Goal: Task Accomplishment & Management: Manage account settings

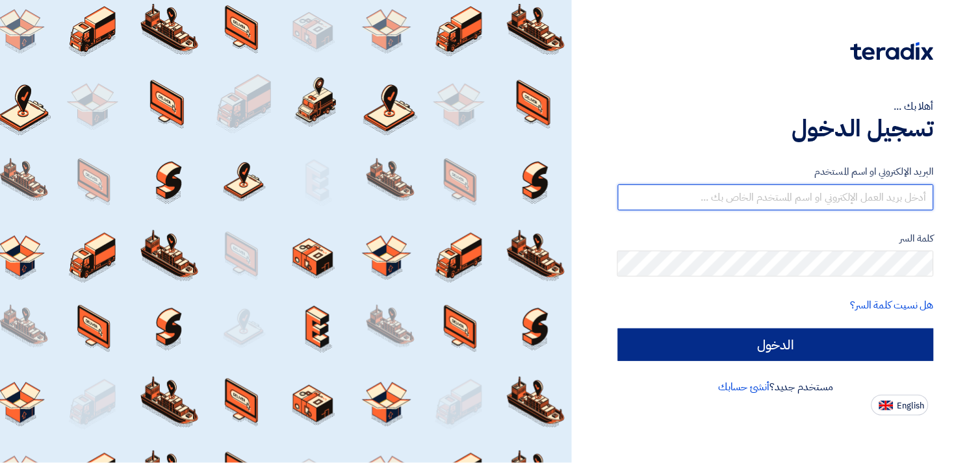
type input "[EMAIL_ADDRESS][DOMAIN_NAME]"
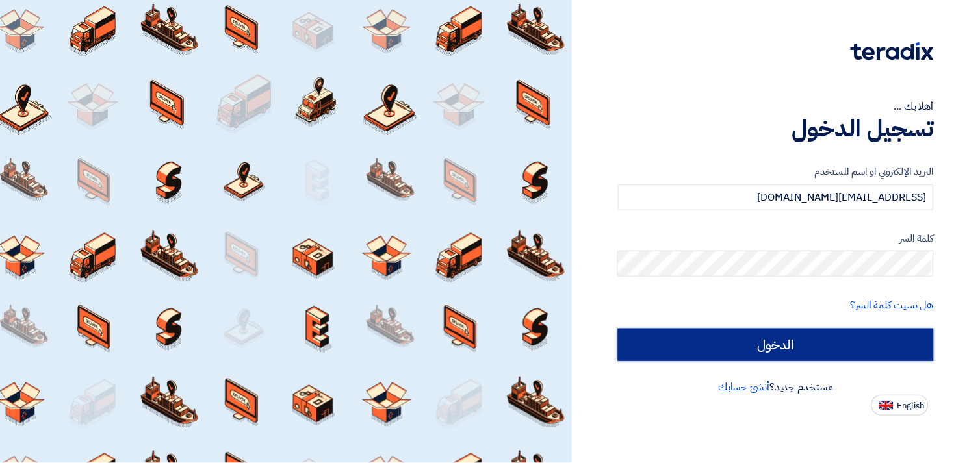
click at [813, 333] on input "الدخول" at bounding box center [776, 345] width 316 height 33
type input "Sign in"
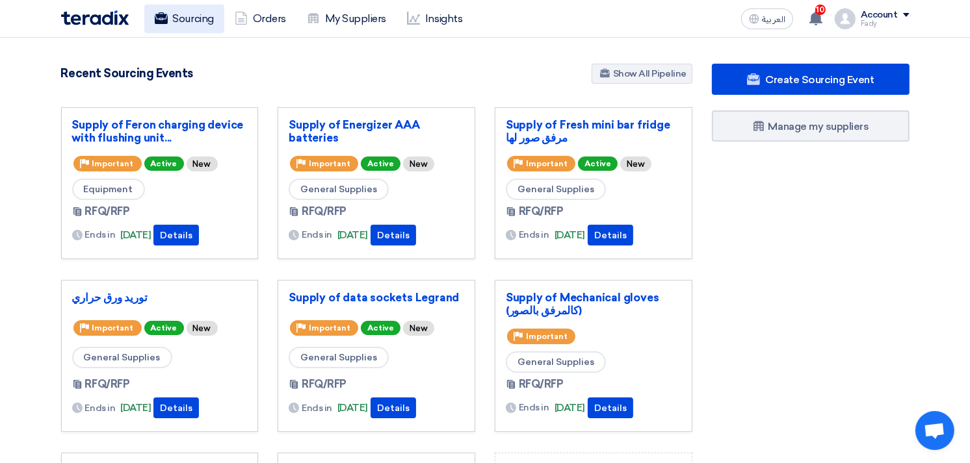
click at [200, 14] on link "Sourcing" at bounding box center [184, 19] width 80 height 29
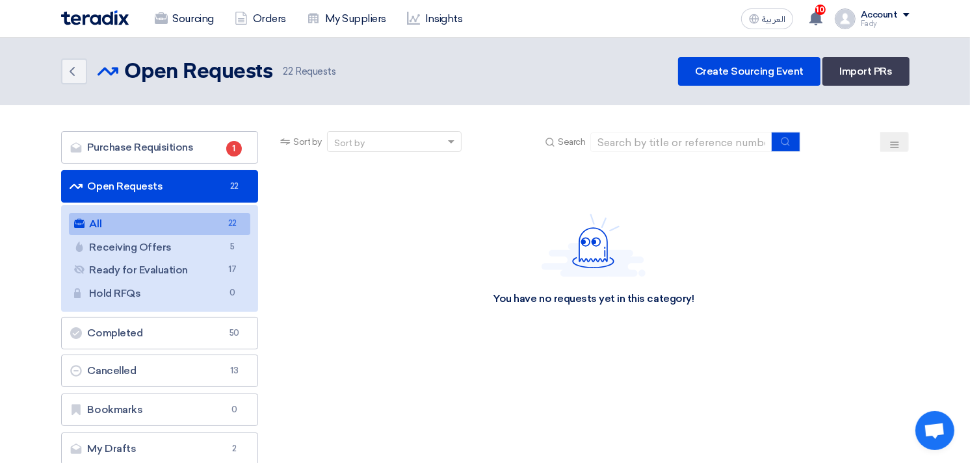
click at [133, 216] on link "All All 22" at bounding box center [160, 224] width 182 height 22
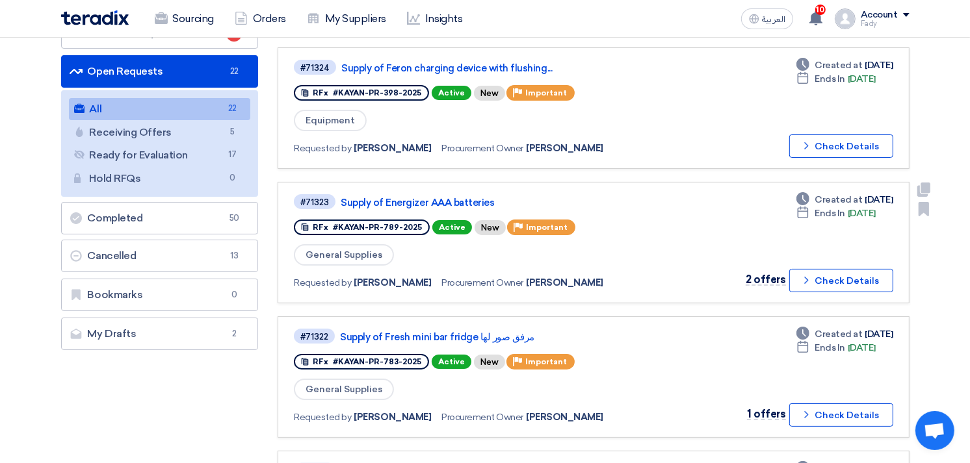
scroll to position [144, 0]
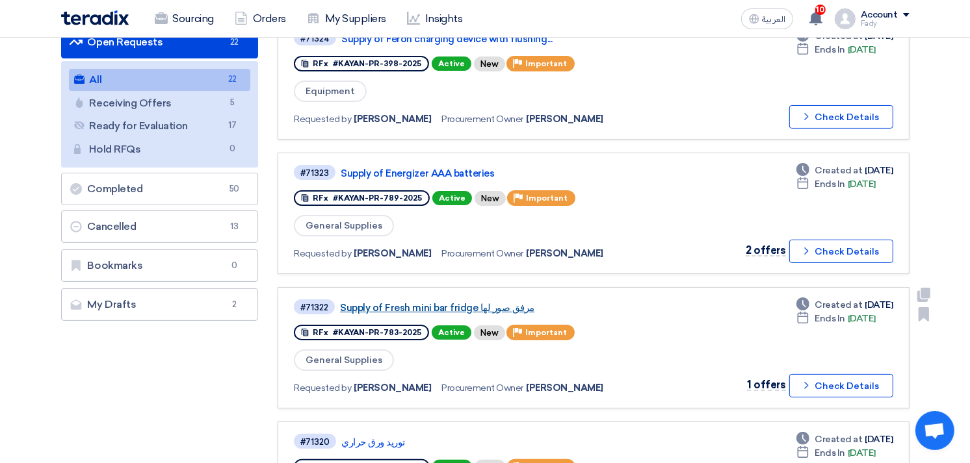
click at [479, 302] on link "Supply of Fresh mini bar fridge مرفق صور لها" at bounding box center [502, 308] width 325 height 12
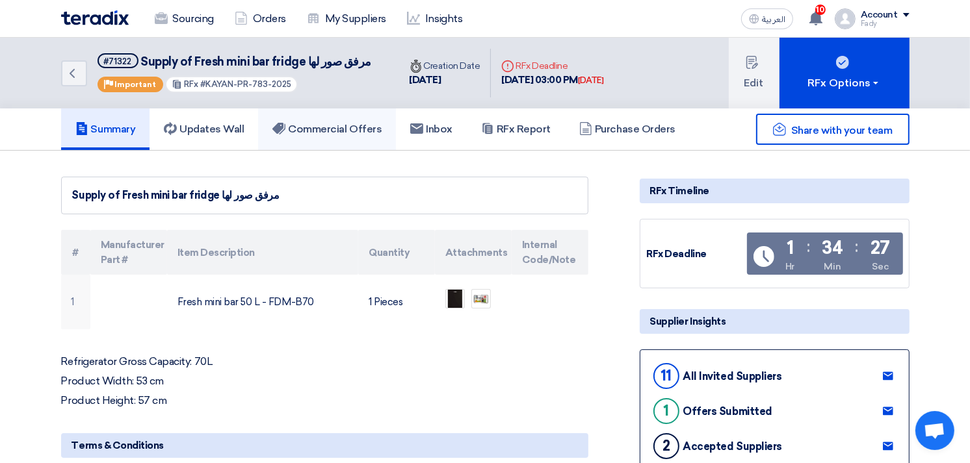
click at [355, 134] on link "Commercial Offers" at bounding box center [327, 130] width 138 height 42
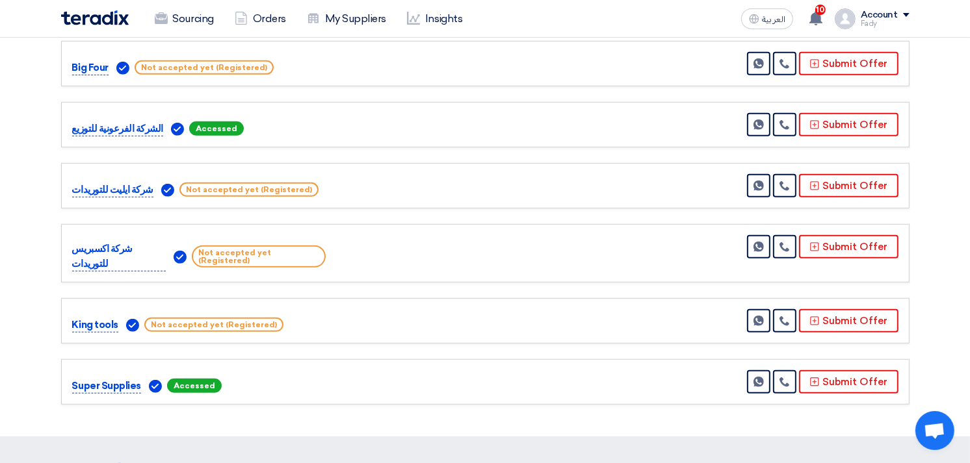
scroll to position [577, 0]
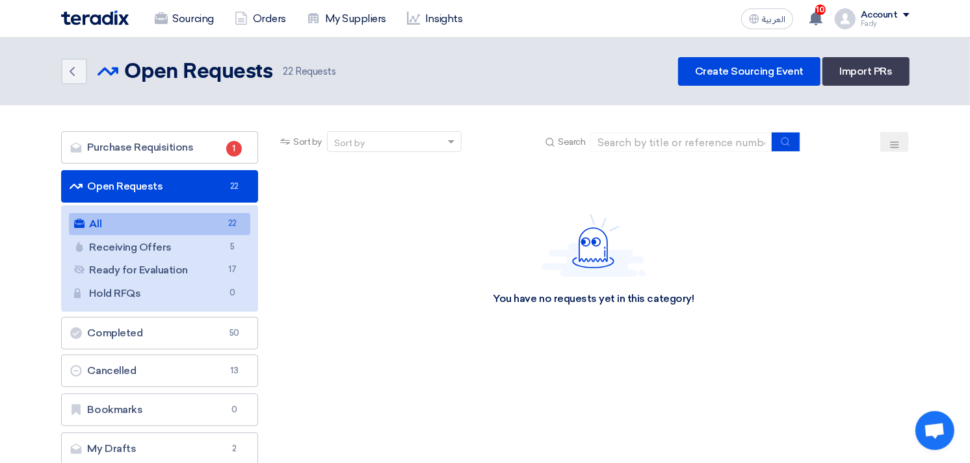
click at [125, 218] on link "All All 22" at bounding box center [160, 224] width 182 height 22
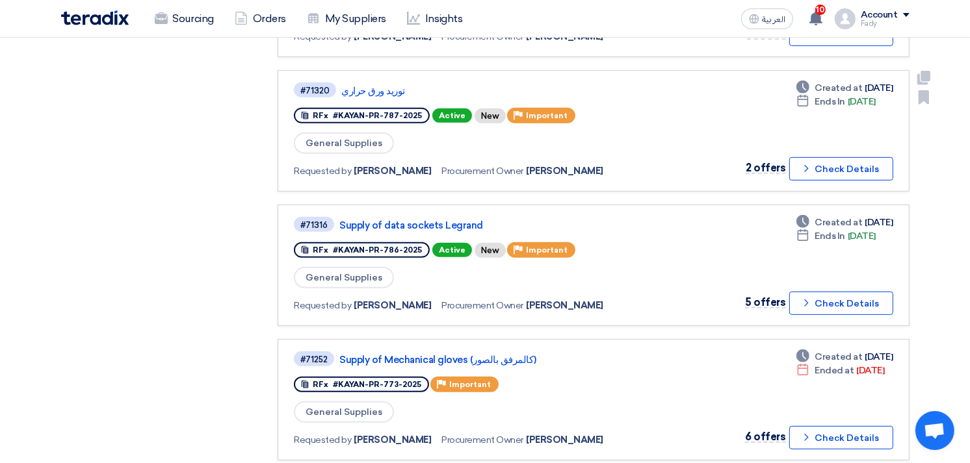
scroll to position [505, 0]
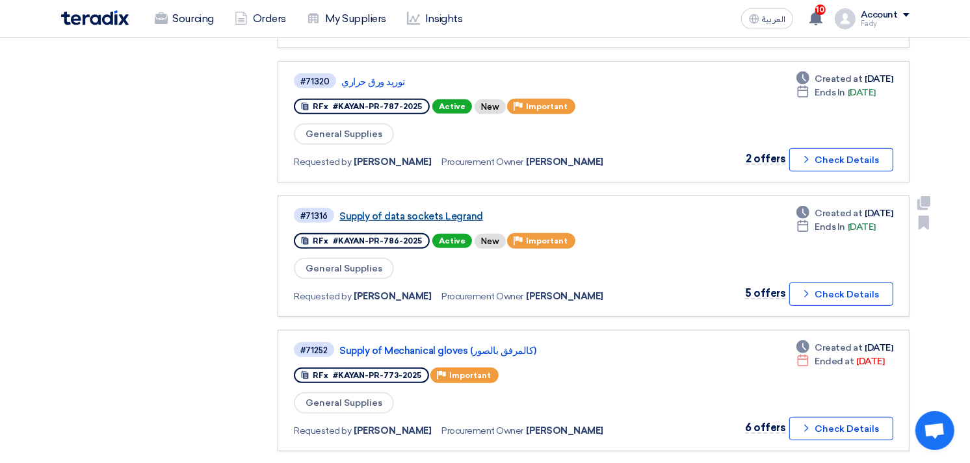
click at [451, 211] on link "Supply of data sockets Legrand" at bounding box center [501, 217] width 325 height 12
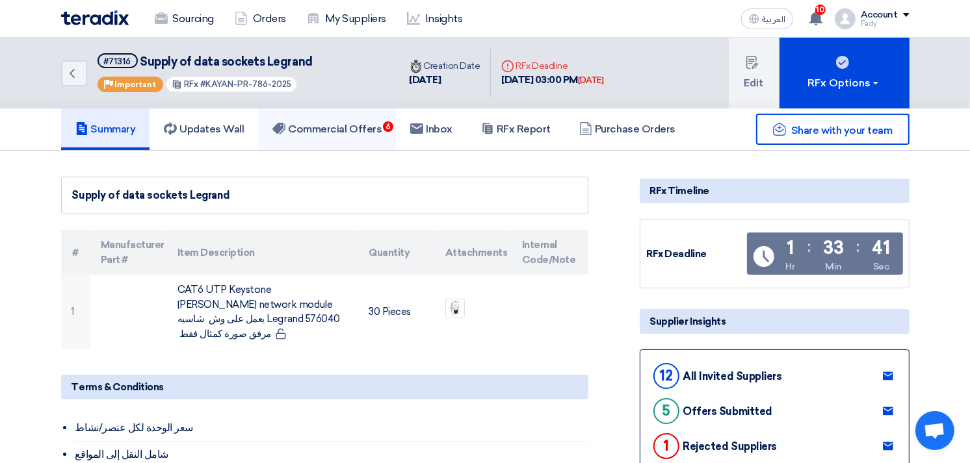
click at [372, 129] on h5 "Commercial Offers 6" at bounding box center [326, 129] width 109 height 13
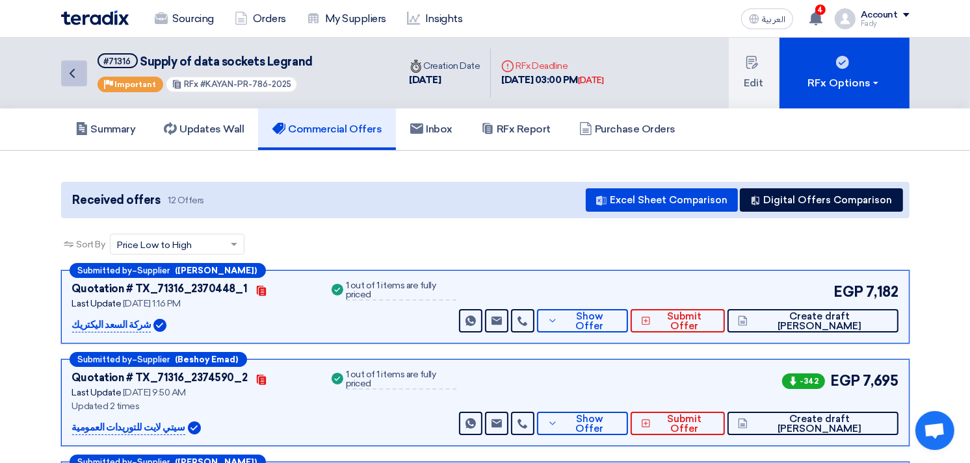
click at [69, 74] on icon "Back" at bounding box center [72, 74] width 16 height 16
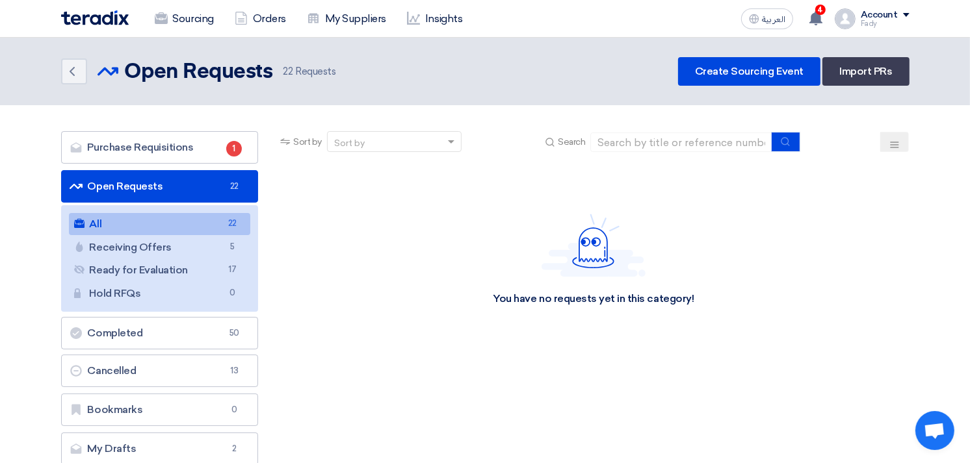
click at [164, 229] on link "All All 22" at bounding box center [160, 224] width 182 height 22
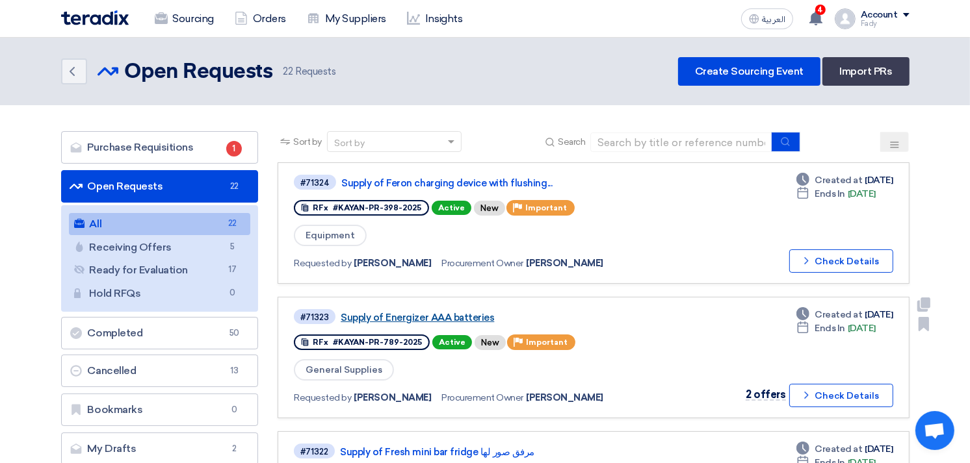
drag, startPoint x: 442, startPoint y: 298, endPoint x: 449, endPoint y: 311, distance: 14.8
click at [449, 312] on link "Supply of Energizer AAA batteries" at bounding box center [503, 318] width 325 height 12
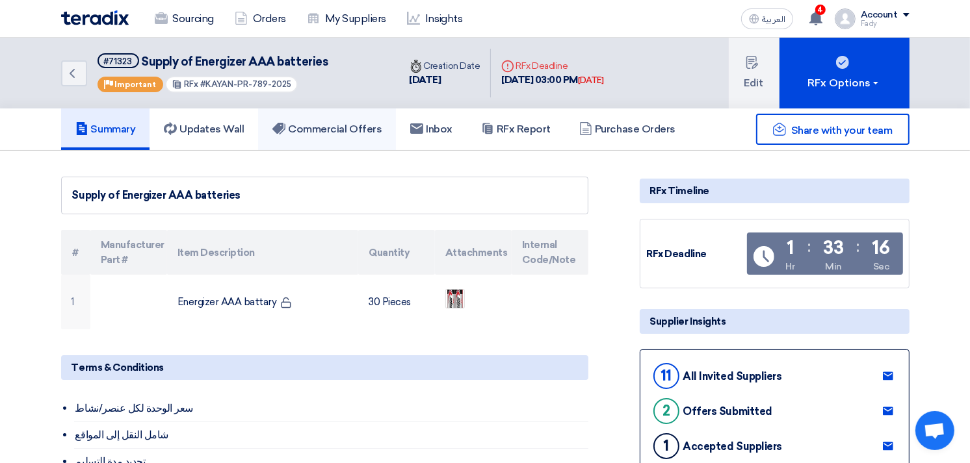
click at [328, 128] on h5 "Commercial Offers" at bounding box center [326, 129] width 109 height 13
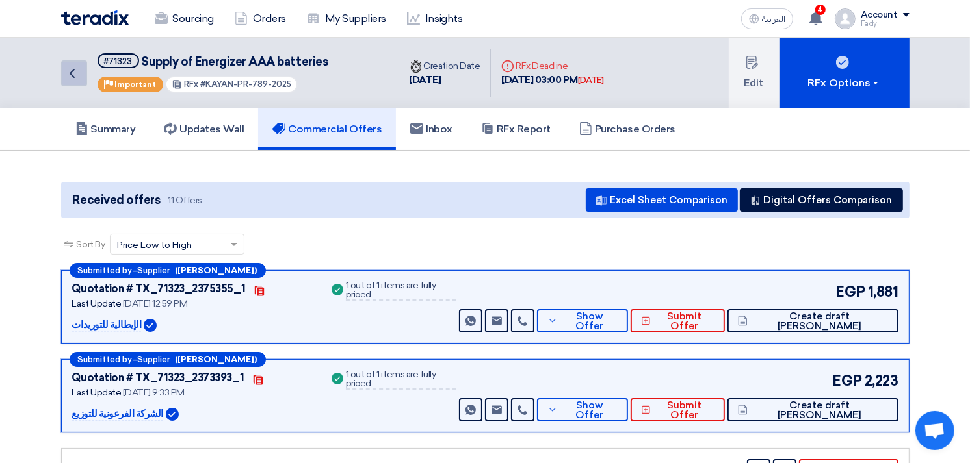
click at [72, 76] on icon "Back" at bounding box center [72, 74] width 16 height 16
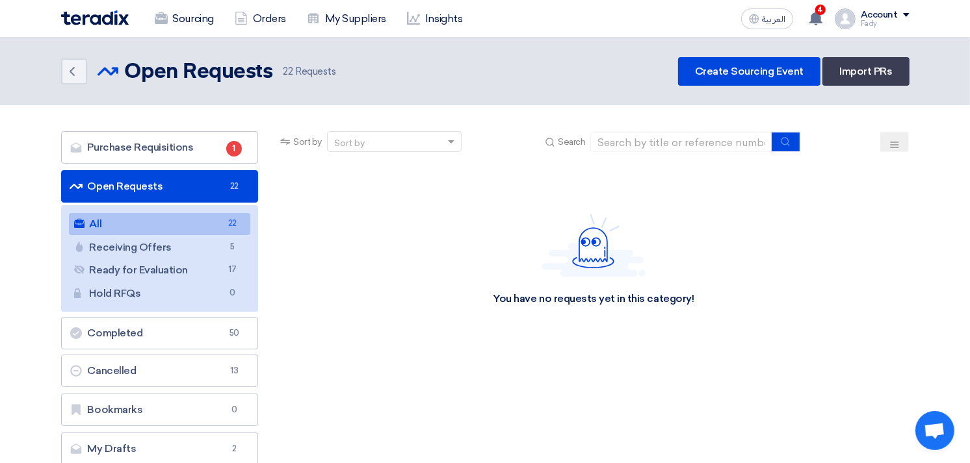
click at [172, 220] on link "All All 22" at bounding box center [160, 224] width 182 height 22
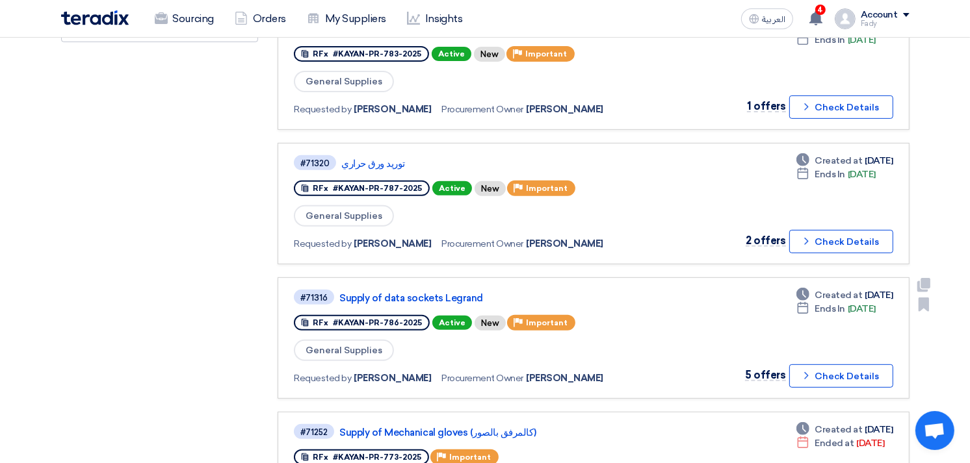
scroll to position [433, 0]
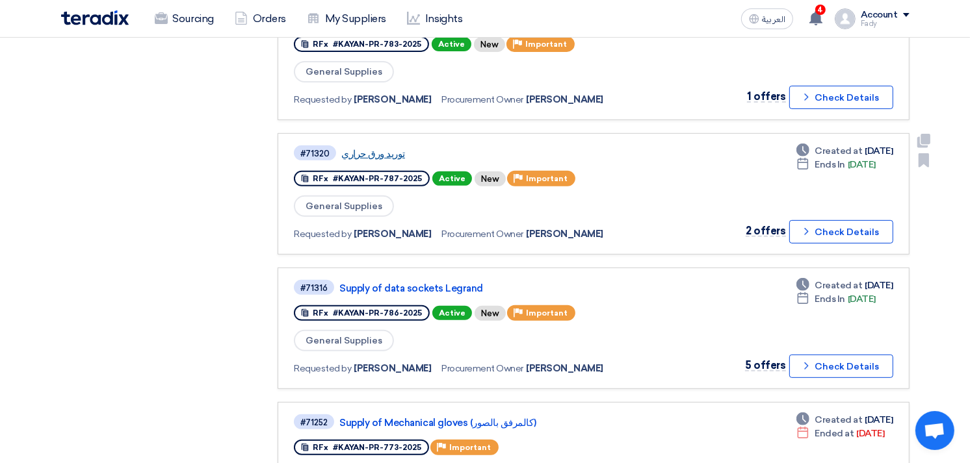
click at [362, 148] on link "توريد ورق حراري" at bounding box center [503, 154] width 325 height 12
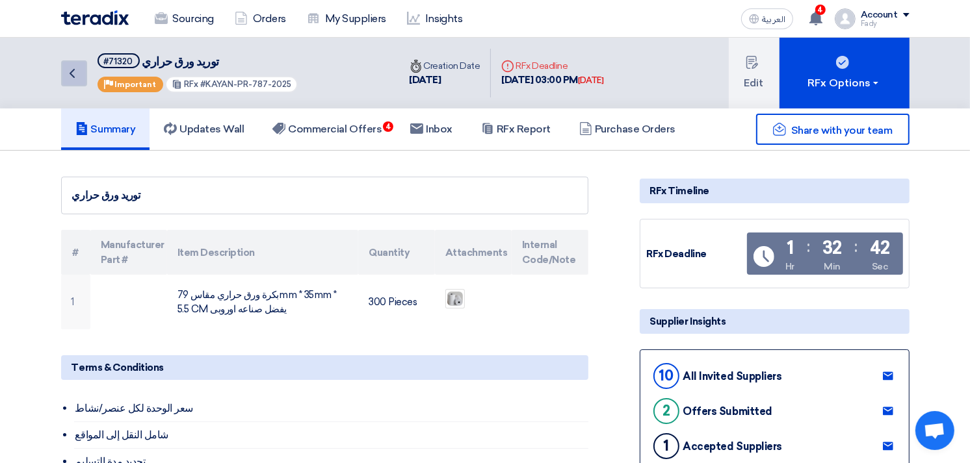
click at [73, 72] on icon "Back" at bounding box center [72, 74] width 16 height 16
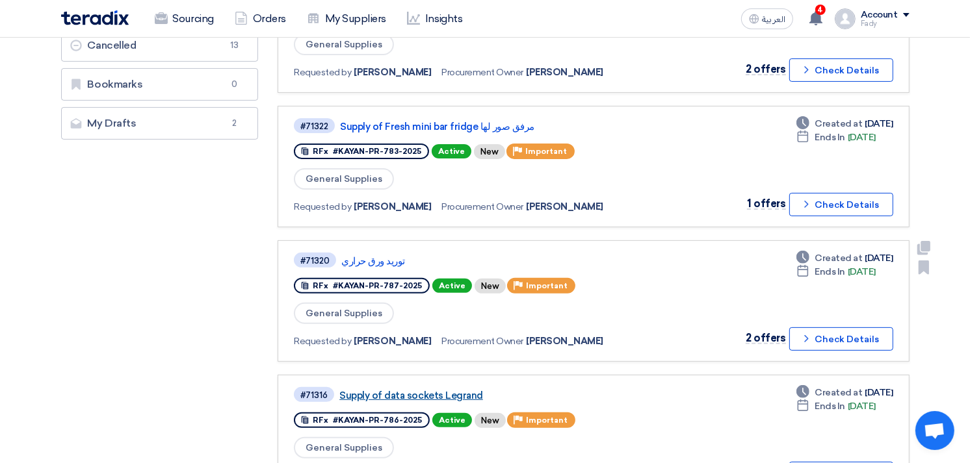
scroll to position [361, 0]
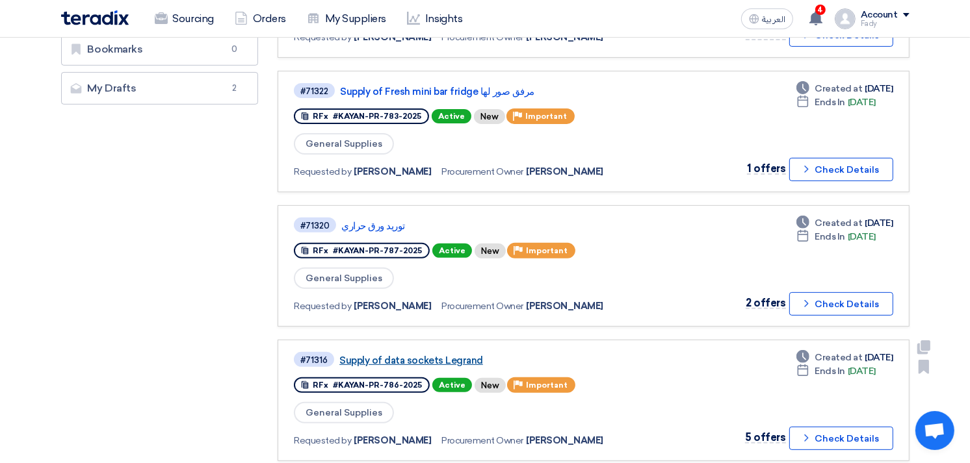
click at [423, 355] on link "Supply of data sockets Legrand" at bounding box center [501, 361] width 325 height 12
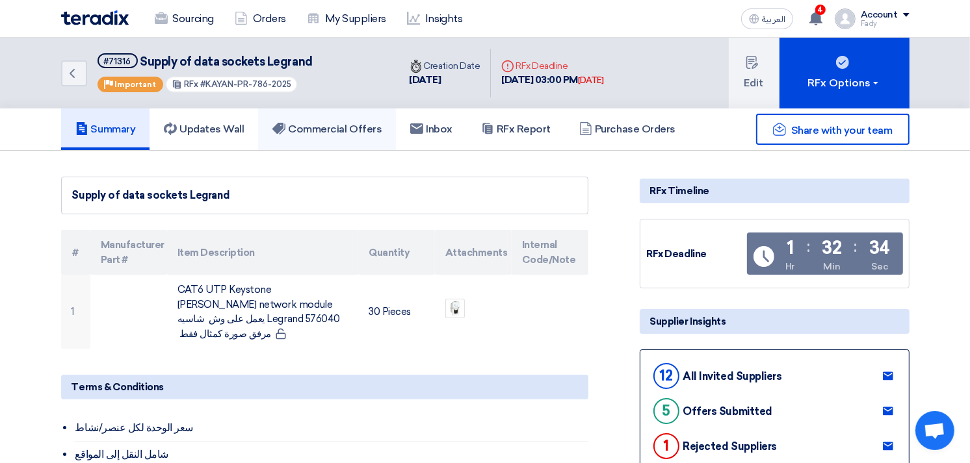
click at [361, 124] on h5 "Commercial Offers" at bounding box center [326, 129] width 109 height 13
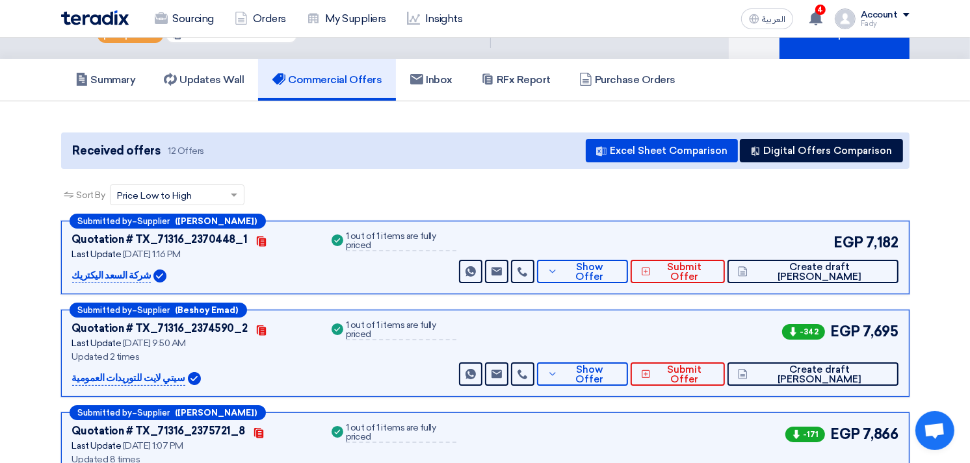
scroll to position [72, 0]
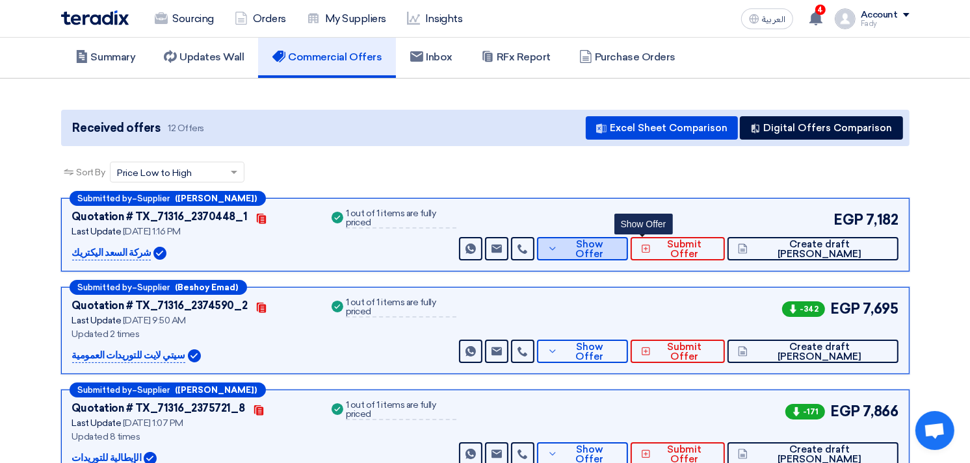
click at [558, 246] on icon at bounding box center [552, 249] width 10 height 10
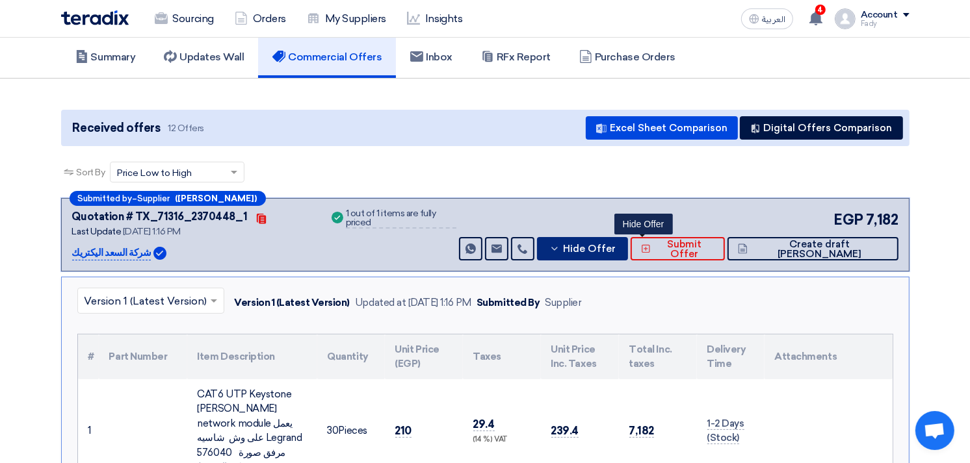
click at [560, 246] on icon at bounding box center [554, 249] width 10 height 10
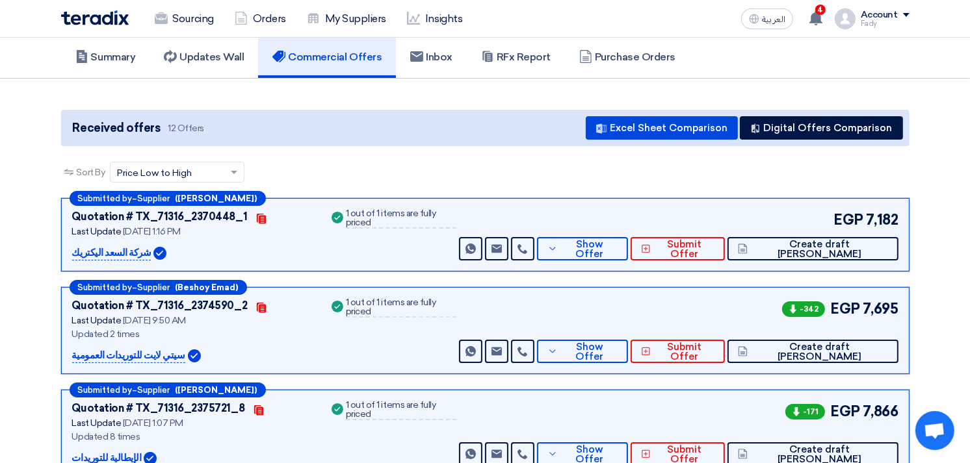
click at [651, 365] on div "Submitted by – Supplier (Beshoy Emad) Quotation # TX_71316_2374590_2 Contacts L…" at bounding box center [485, 330] width 848 height 87
click at [618, 348] on span "Show Offer" at bounding box center [589, 353] width 57 height 20
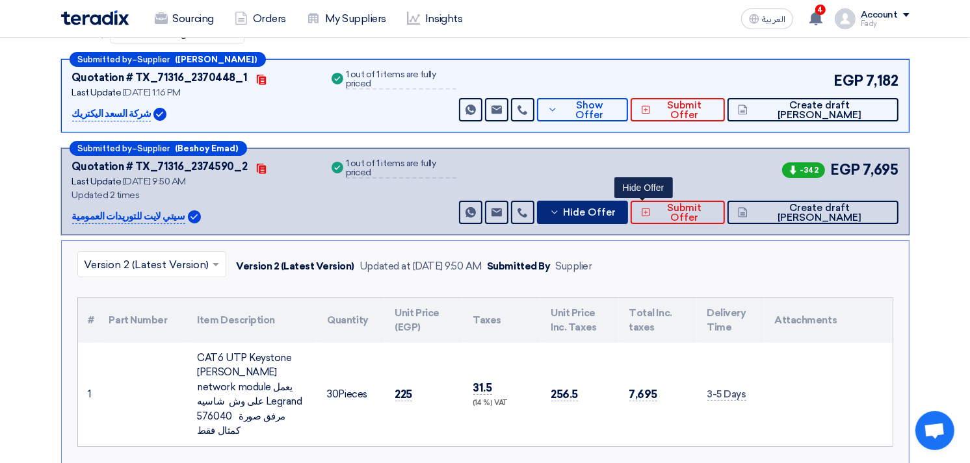
scroll to position [216, 0]
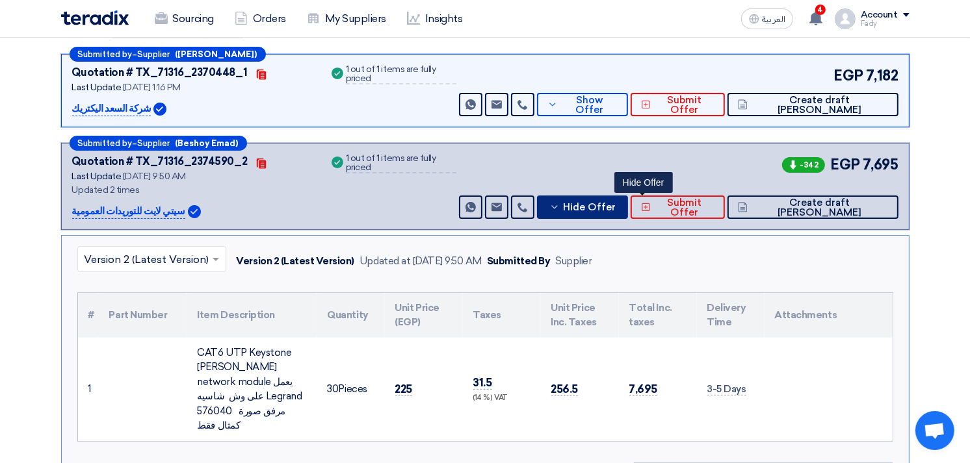
click at [616, 203] on span "Hide Offer" at bounding box center [589, 208] width 53 height 10
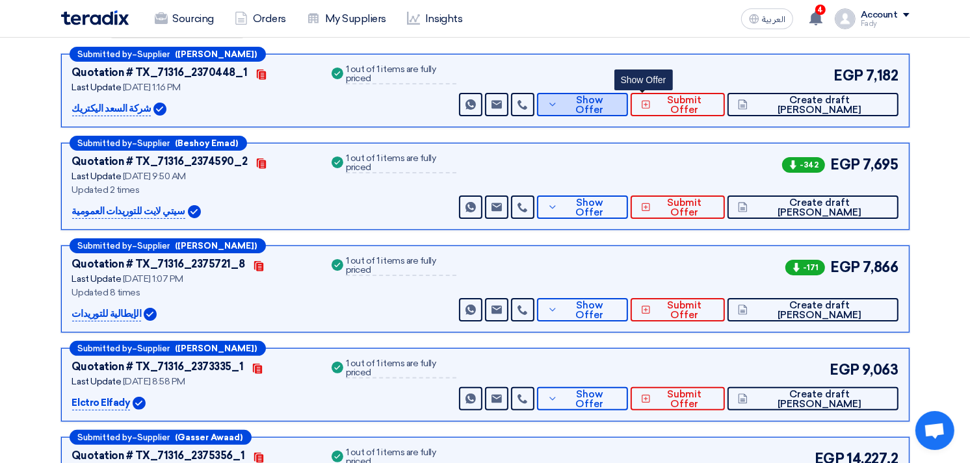
click at [627, 111] on button "Show Offer" at bounding box center [582, 104] width 91 height 23
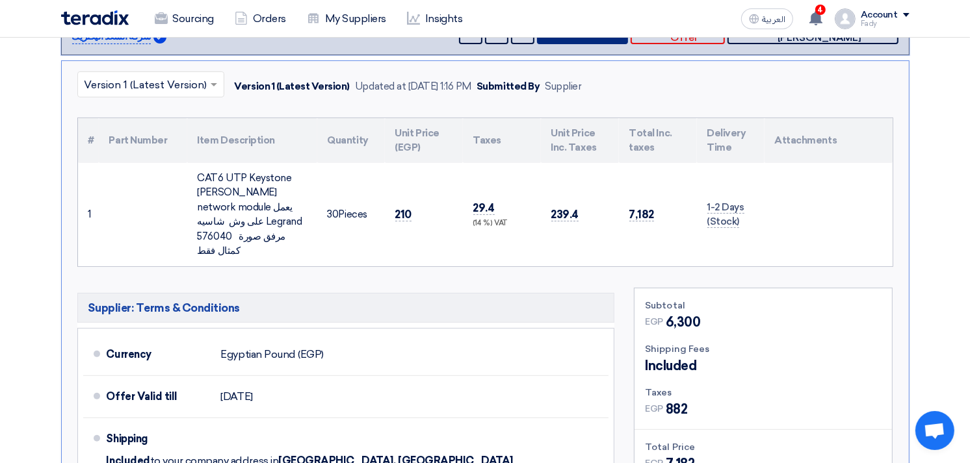
scroll to position [72, 0]
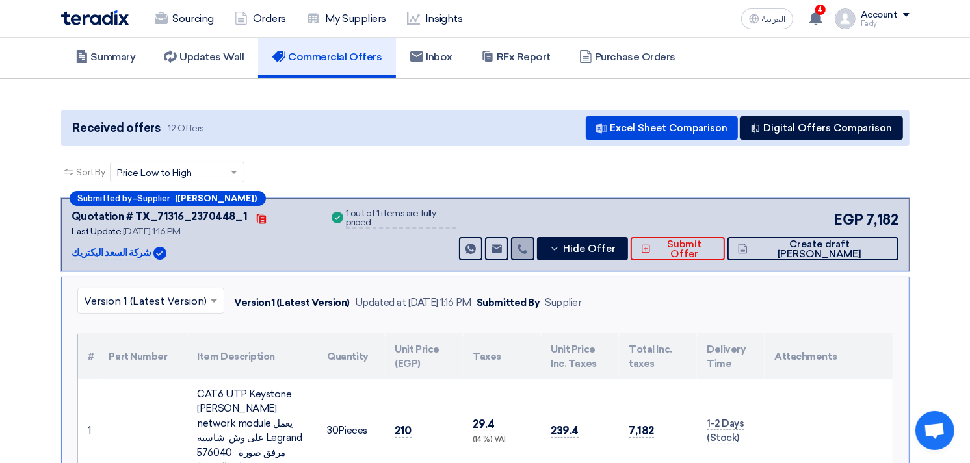
click at [528, 245] on icon at bounding box center [522, 249] width 10 height 10
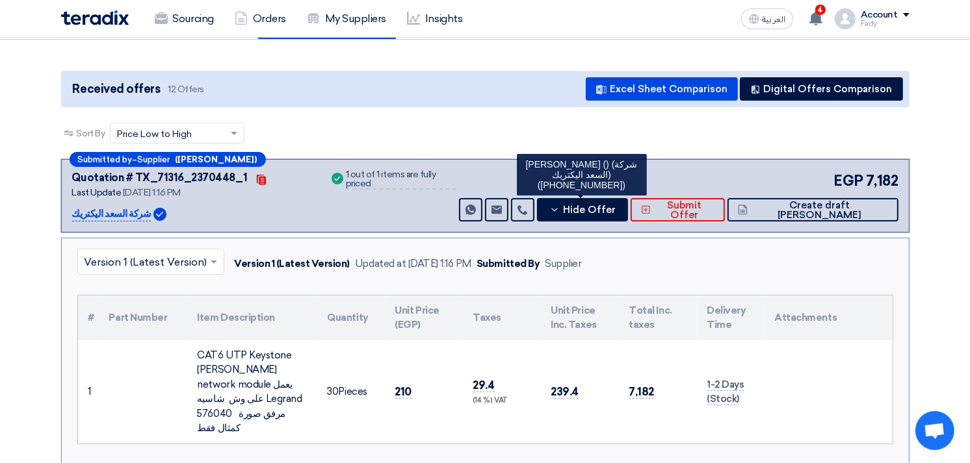
scroll to position [0, 0]
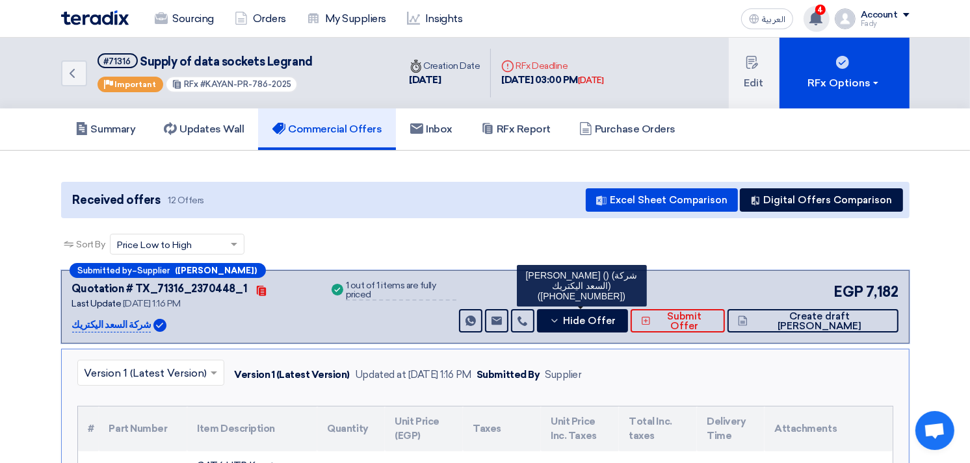
click at [820, 26] on div "4 You have a new offer for 'توريد ورق حراري' request with total price '11286' Y…" at bounding box center [816, 19] width 26 height 26
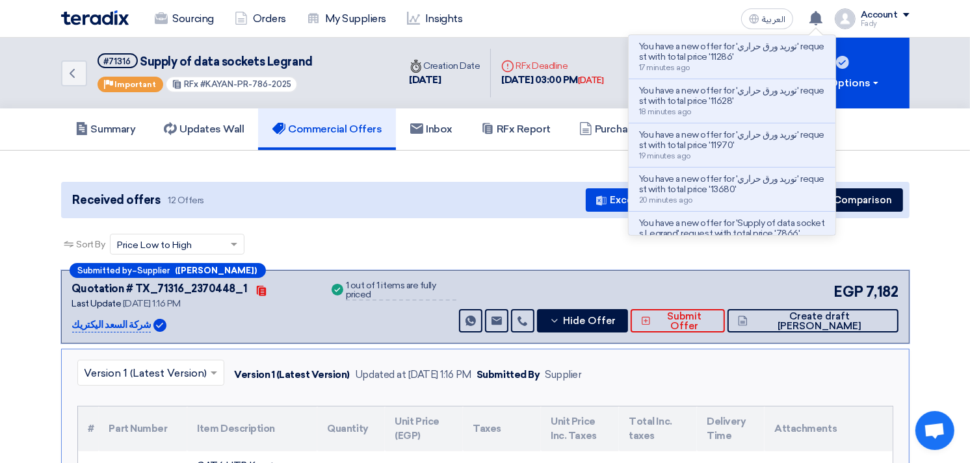
click at [495, 251] on div "Sort By Sort by × Price Low to High ×" at bounding box center [485, 252] width 848 height 36
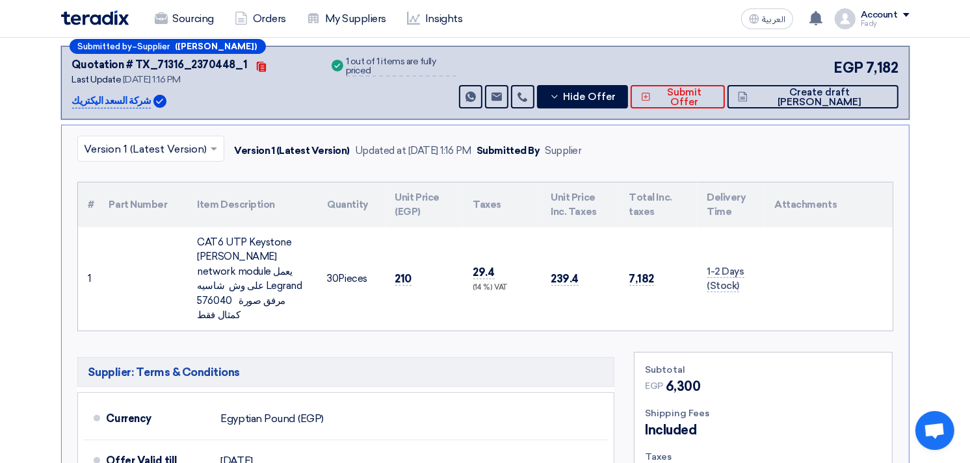
scroll to position [216, 0]
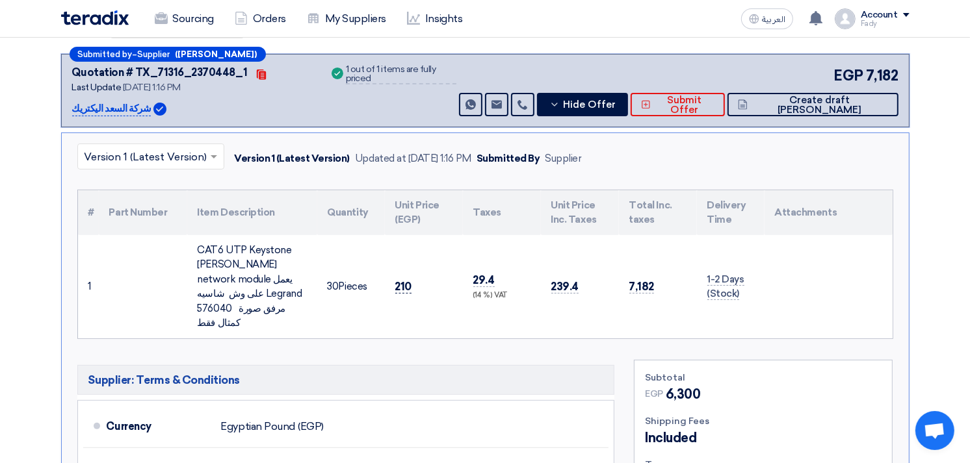
click at [404, 281] on span "210" at bounding box center [403, 287] width 17 height 14
drag, startPoint x: 404, startPoint y: 281, endPoint x: 386, endPoint y: 317, distance: 39.2
click at [386, 317] on td "210" at bounding box center [424, 286] width 78 height 103
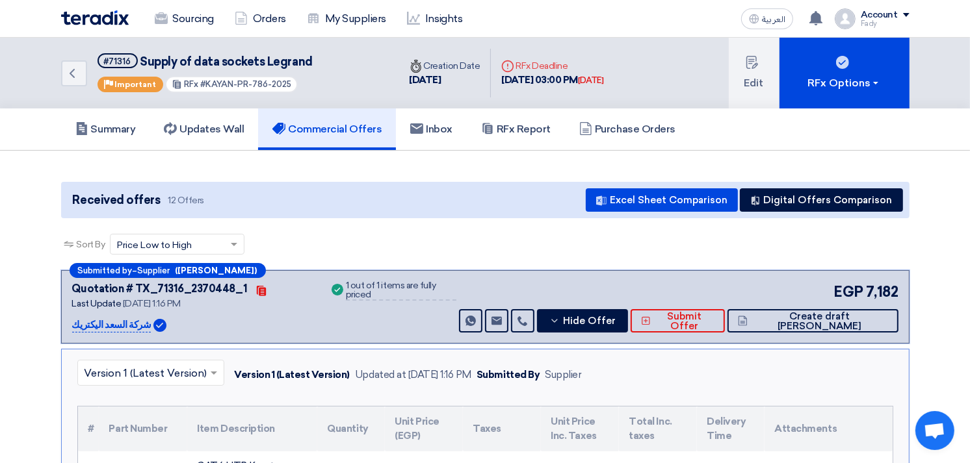
scroll to position [144, 0]
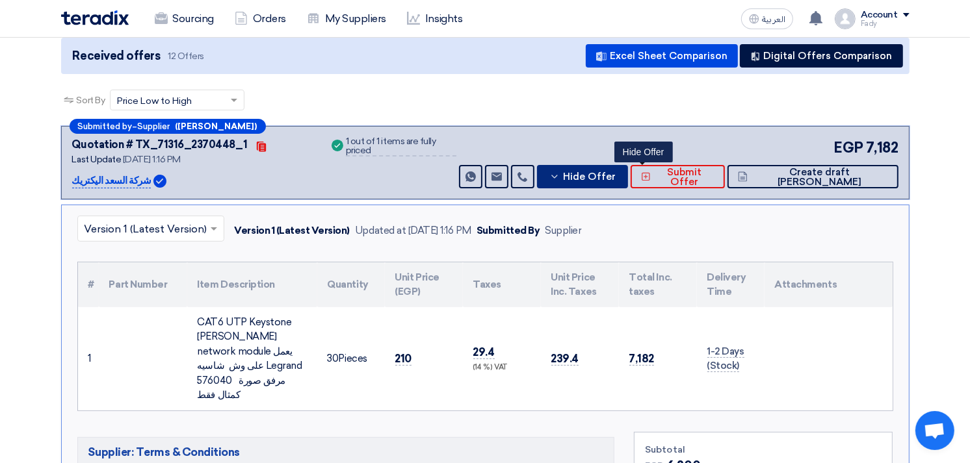
click at [628, 185] on button "Hide Offer" at bounding box center [582, 176] width 91 height 23
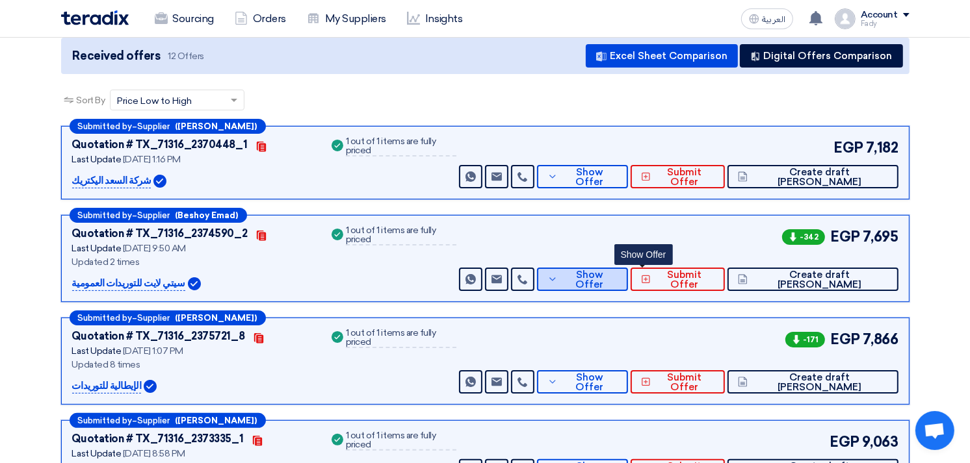
click at [618, 276] on span "Show Offer" at bounding box center [589, 280] width 57 height 20
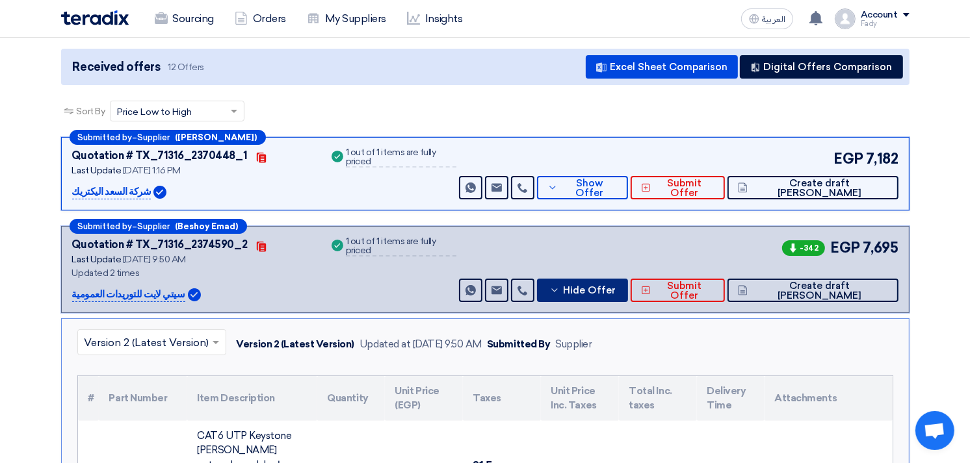
scroll to position [0, 0]
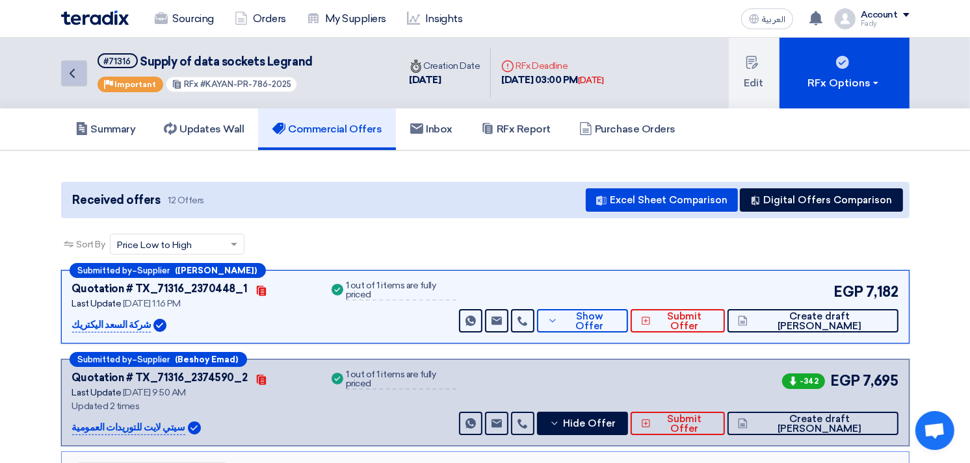
click at [73, 73] on icon "Back" at bounding box center [72, 74] width 16 height 16
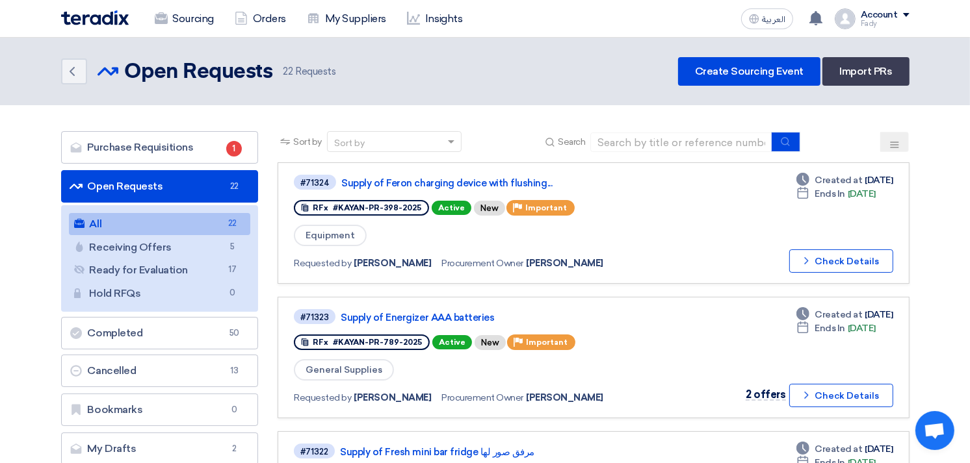
click at [174, 225] on link "All All 22" at bounding box center [160, 224] width 182 height 22
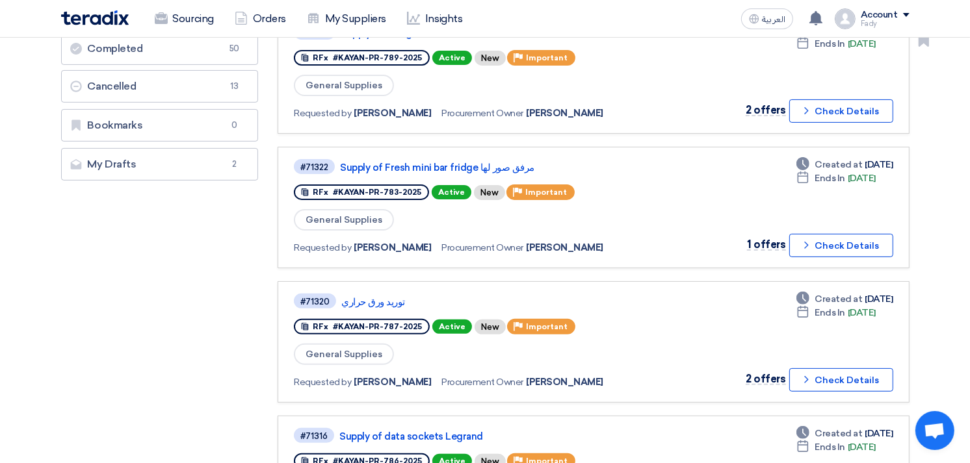
scroll to position [289, 0]
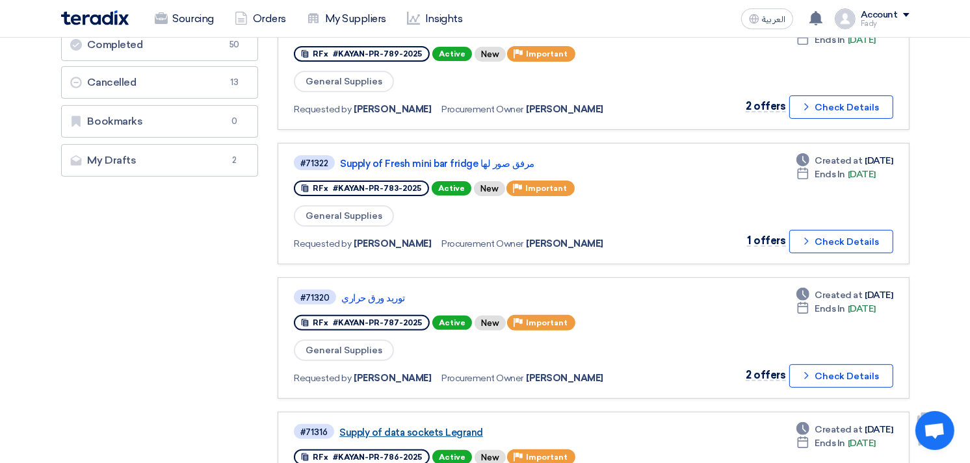
click at [436, 427] on link "Supply of data sockets Legrand" at bounding box center [501, 433] width 325 height 12
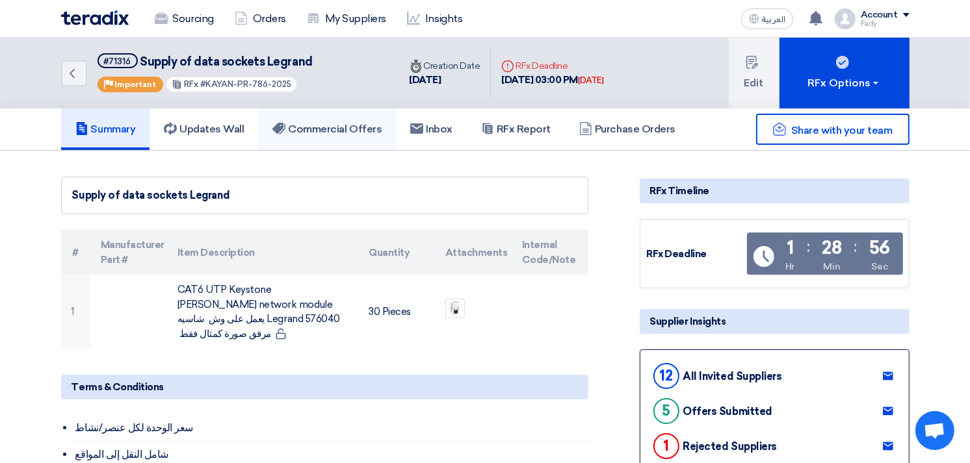
click at [328, 131] on h5 "Commercial Offers" at bounding box center [326, 129] width 109 height 13
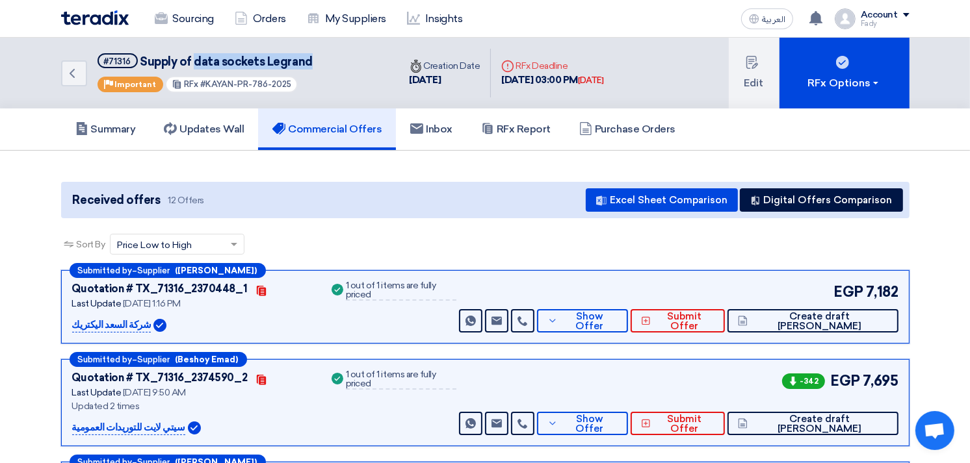
drag, startPoint x: 192, startPoint y: 62, endPoint x: 309, endPoint y: 62, distance: 117.0
click at [309, 62] on div "Back #71316 Supply of data sockets Legrand Priority Important RFx #KAYAN-PR-786…" at bounding box center [230, 73] width 338 height 71
copy span "data sockets Legrand"
